Goal: Transaction & Acquisition: Register for event/course

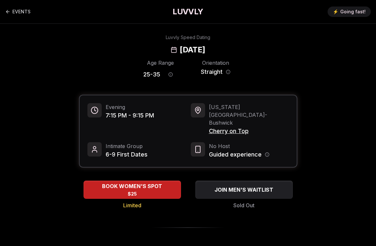
click at [127, 150] on span "6-9 First Dates" at bounding box center [127, 154] width 42 height 9
click at [8, 10] on icon "Back to events" at bounding box center [7, 11] width 5 height 5
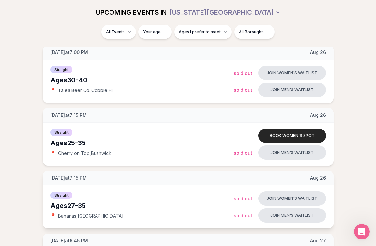
scroll to position [90, 0]
click at [291, 136] on button "Book women's spot" at bounding box center [293, 136] width 68 height 14
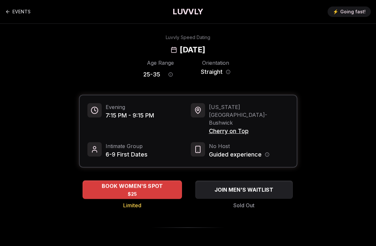
click at [153, 182] on span "BOOK WOMEN'S SPOT" at bounding box center [132, 186] width 64 height 8
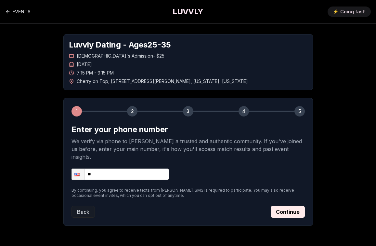
click at [135, 113] on div "2" at bounding box center [132, 111] width 10 height 10
click at [192, 111] on div "3" at bounding box center [188, 111] width 10 height 10
click at [152, 169] on input "**" at bounding box center [121, 174] width 98 height 11
click at [283, 208] on button "Continue" at bounding box center [288, 212] width 34 height 12
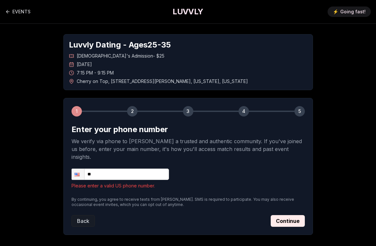
click at [144, 169] on input "**" at bounding box center [121, 174] width 98 height 11
click at [187, 9] on h1 "LUVVLY" at bounding box center [188, 12] width 31 height 10
click at [183, 16] on h1 "LUVVLY" at bounding box center [188, 12] width 31 height 10
